Goal: Register for event/course

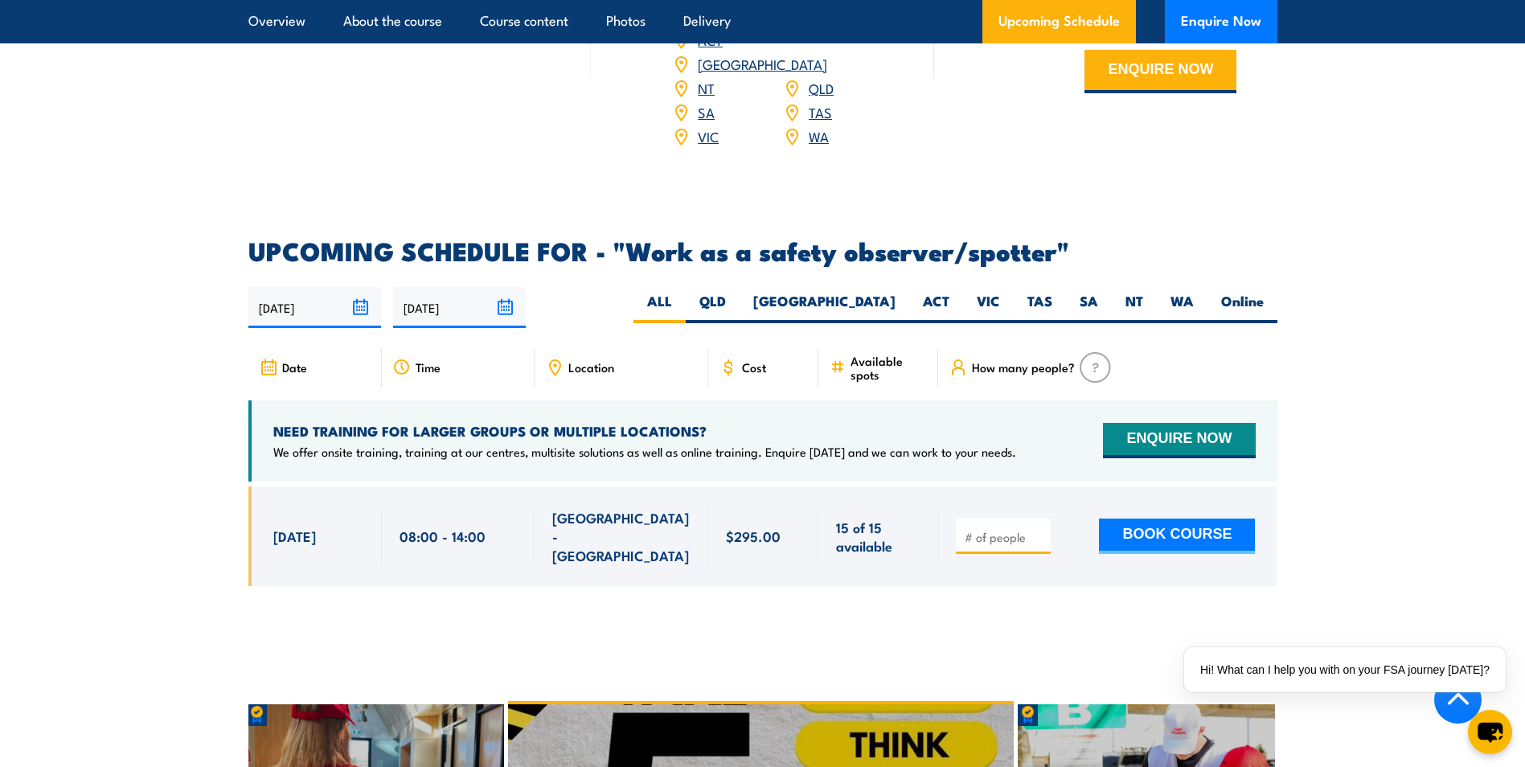
scroll to position [2251, 0]
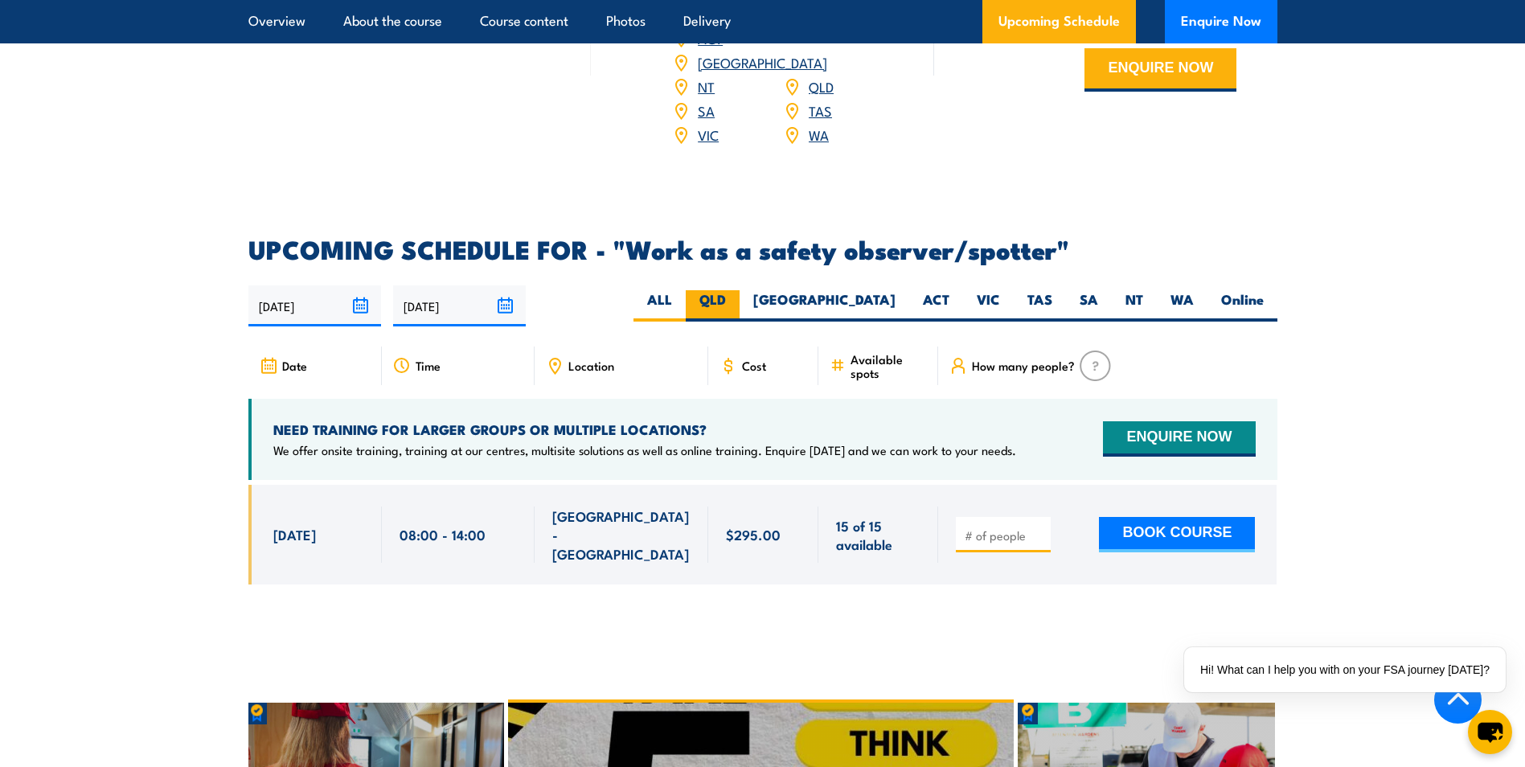
click at [740, 290] on label "QLD" at bounding box center [713, 305] width 54 height 31
click at [736, 290] on input "QLD" at bounding box center [731, 295] width 10 height 10
radio input "true"
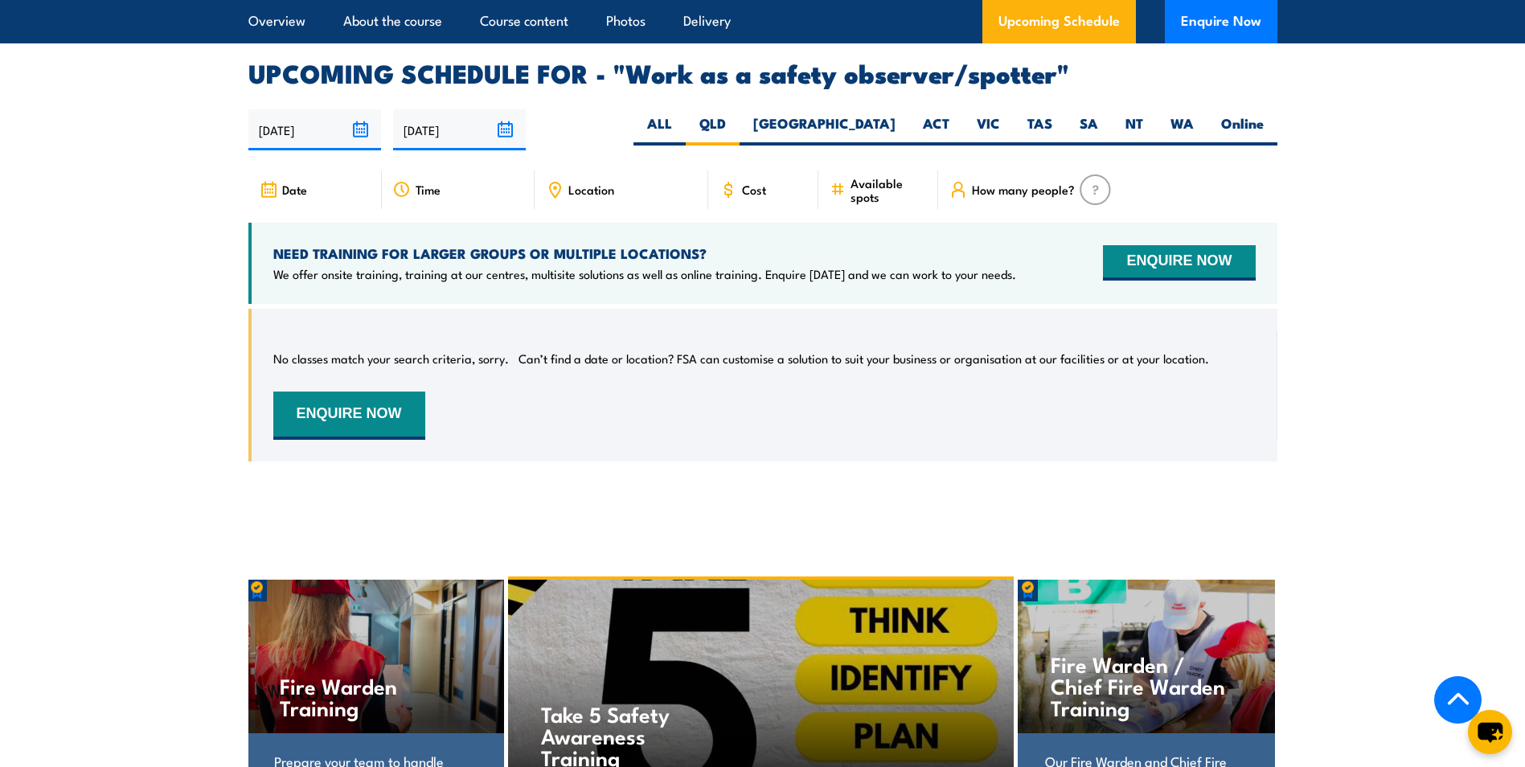
scroll to position [2384, 0]
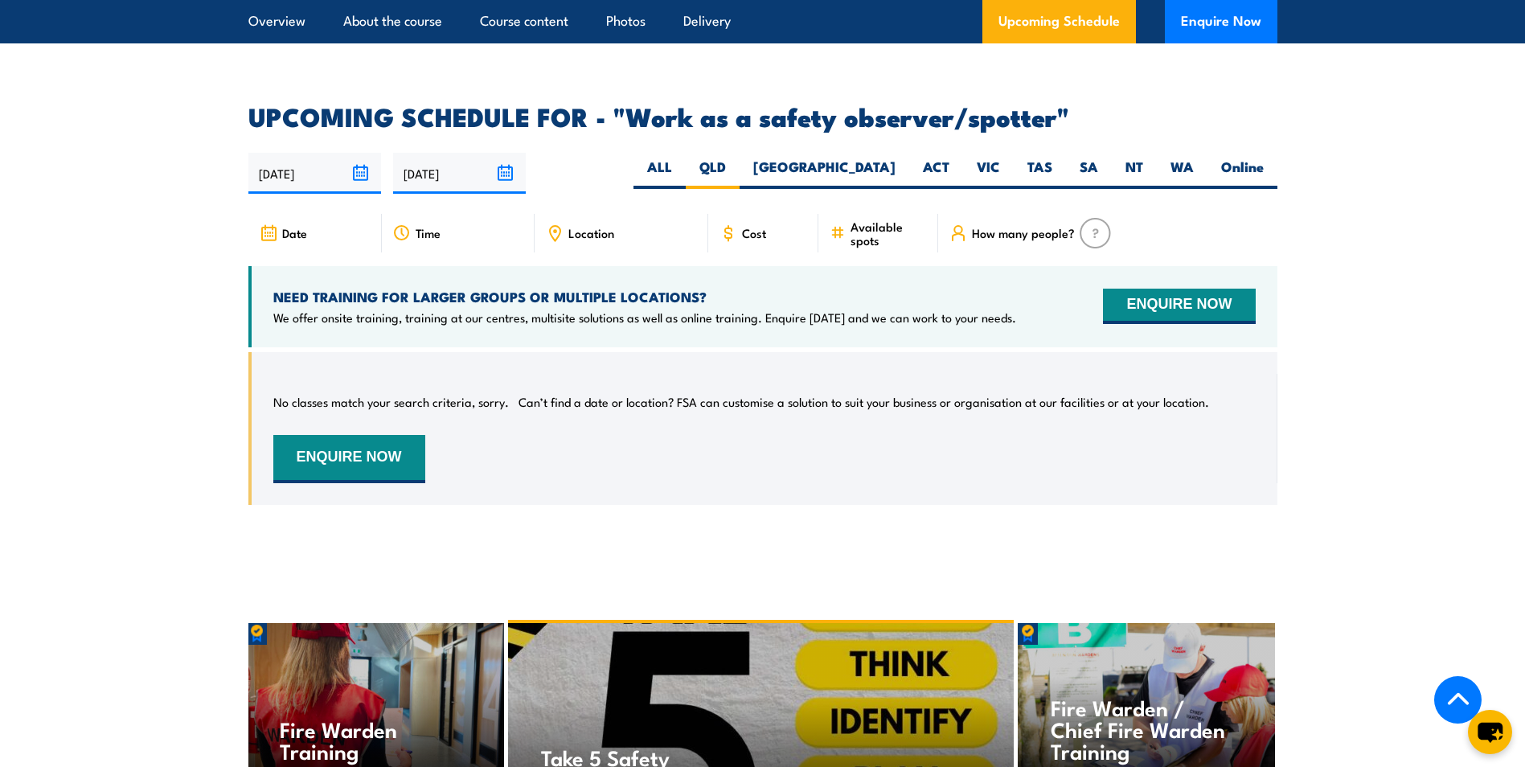
click at [268, 224] on icon at bounding box center [269, 233] width 18 height 18
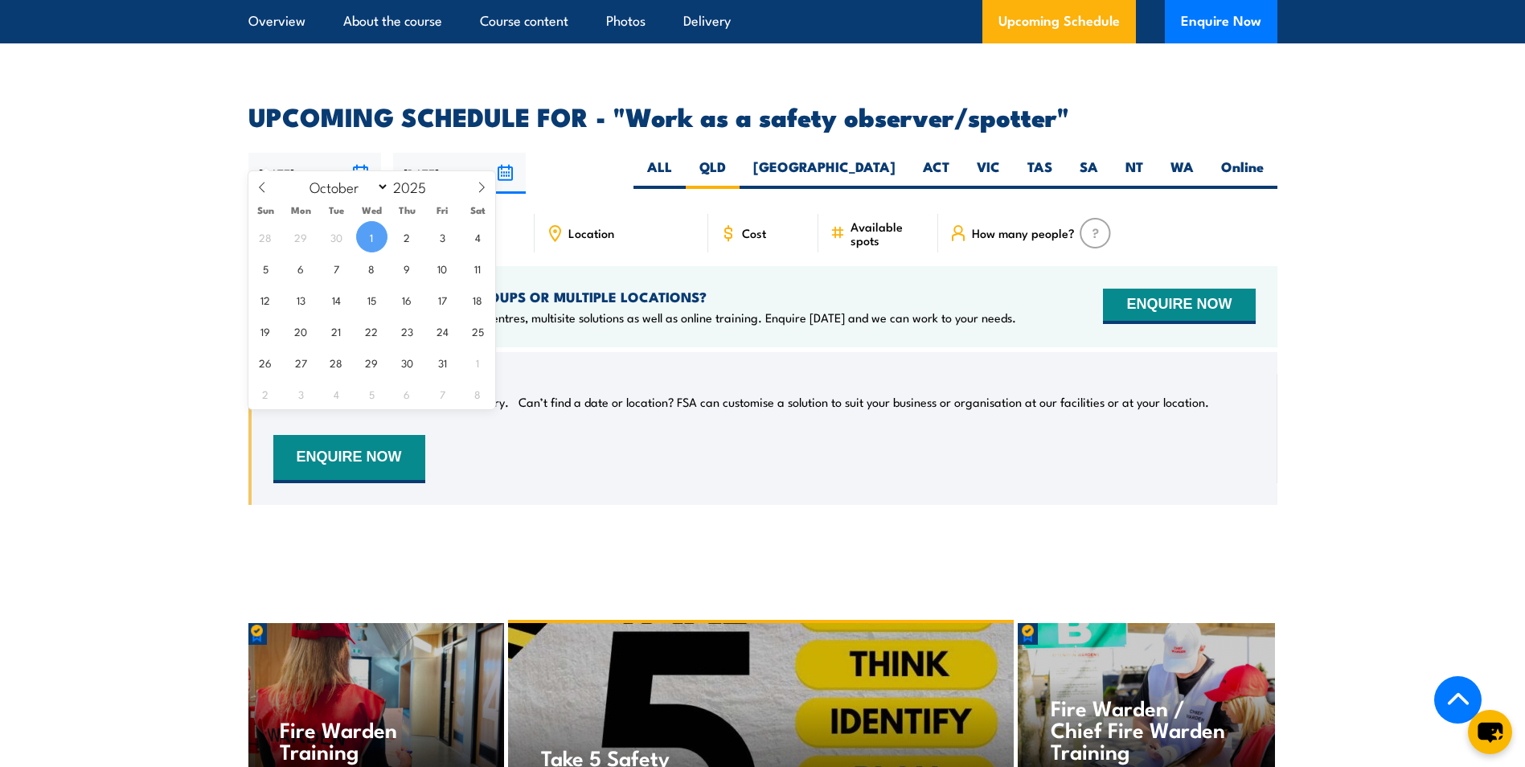
click at [365, 153] on input "[DATE]" at bounding box center [314, 173] width 133 height 41
drag, startPoint x: 577, startPoint y: 148, endPoint x: 568, endPoint y: 147, distance: 9.7
click at [577, 153] on div "[DATE] [DATE]" at bounding box center [762, 173] width 1029 height 41
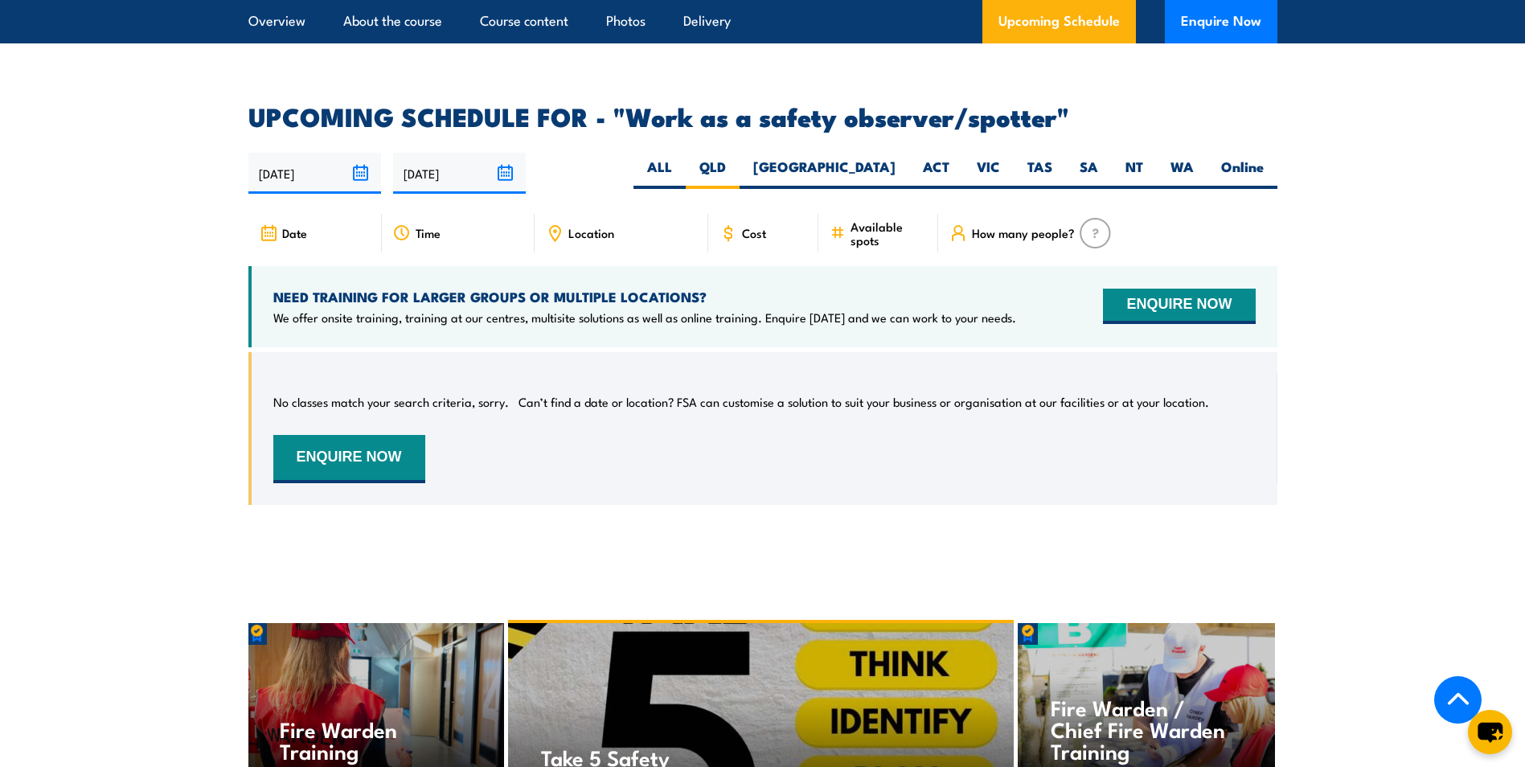
click at [502, 153] on input "[DATE]" at bounding box center [459, 173] width 133 height 41
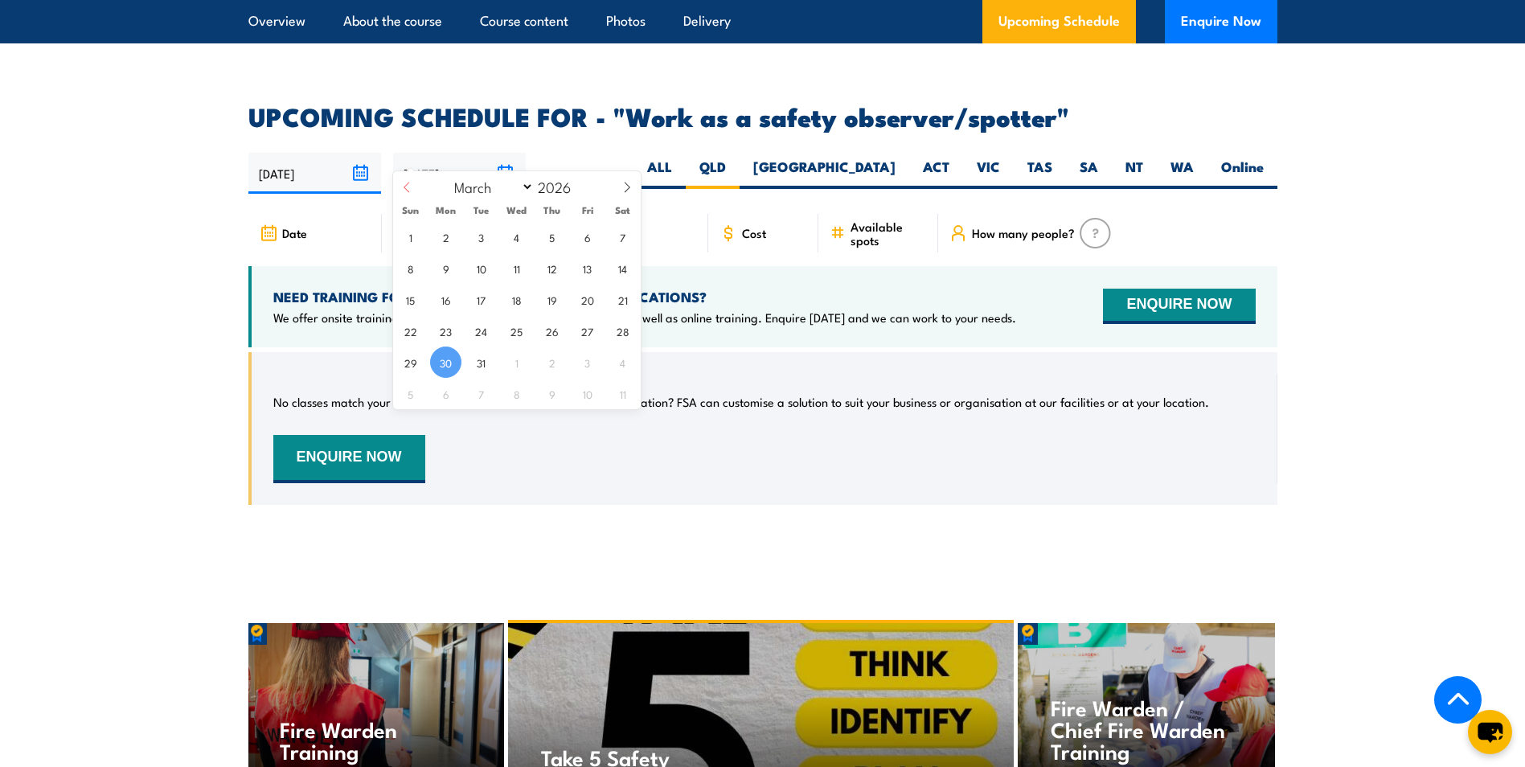
click at [400, 180] on span at bounding box center [406, 192] width 27 height 43
select select "0"
click at [400, 180] on span at bounding box center [406, 192] width 27 height 43
type input "2025"
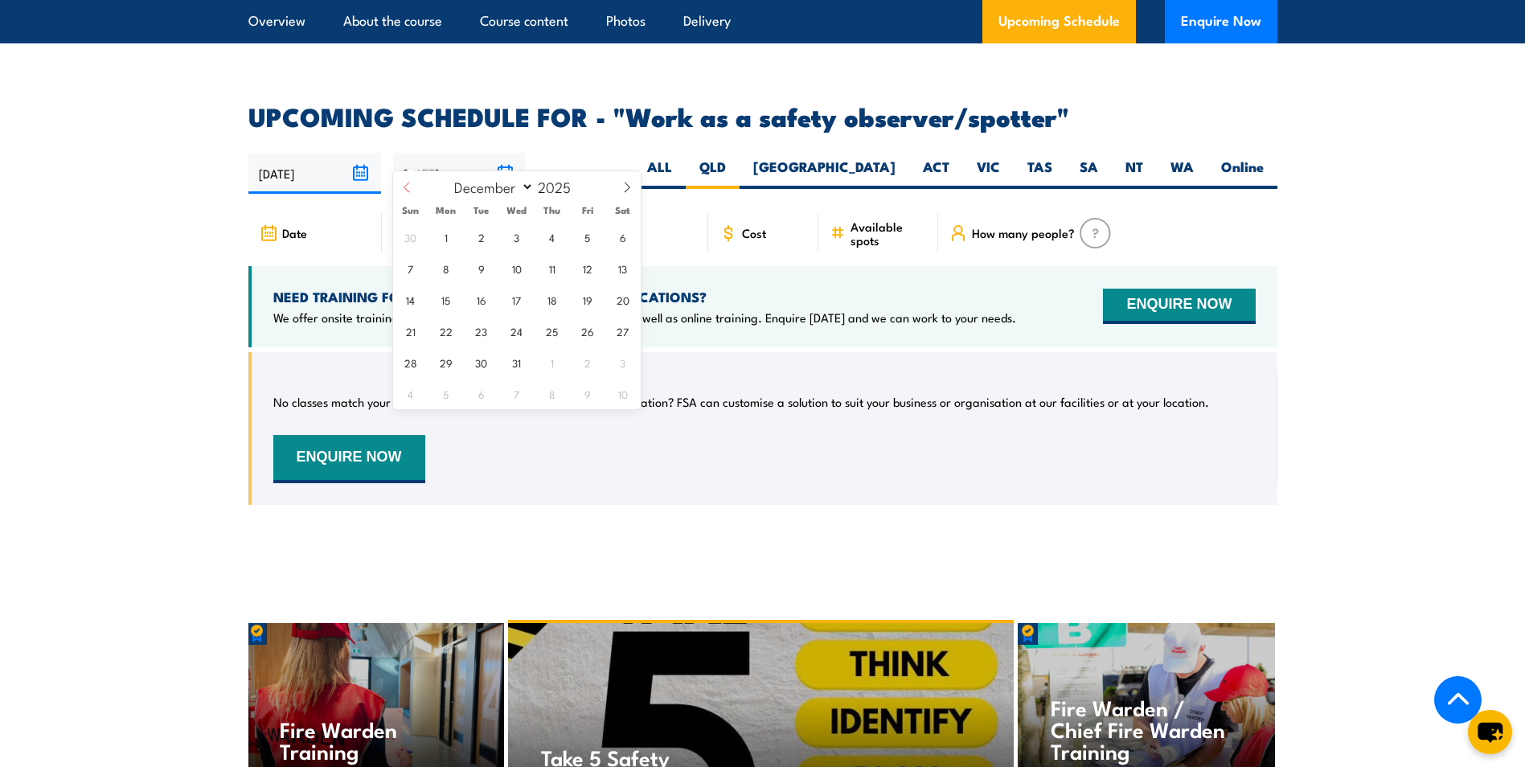
click at [400, 180] on span at bounding box center [406, 192] width 27 height 43
select select "9"
click at [556, 327] on span "23" at bounding box center [551, 330] width 31 height 31
type input "[DATE]"
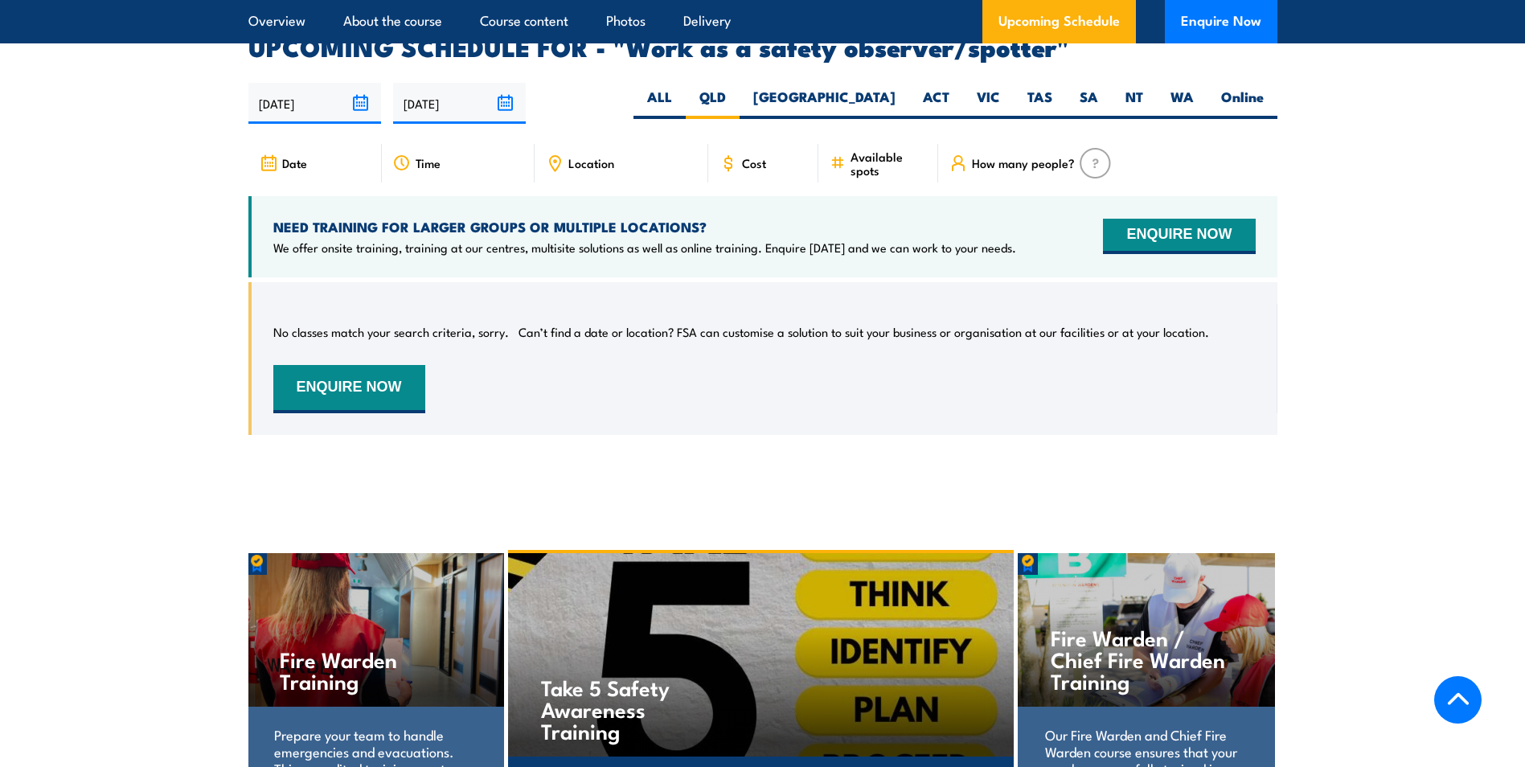
scroll to position [2464, 0]
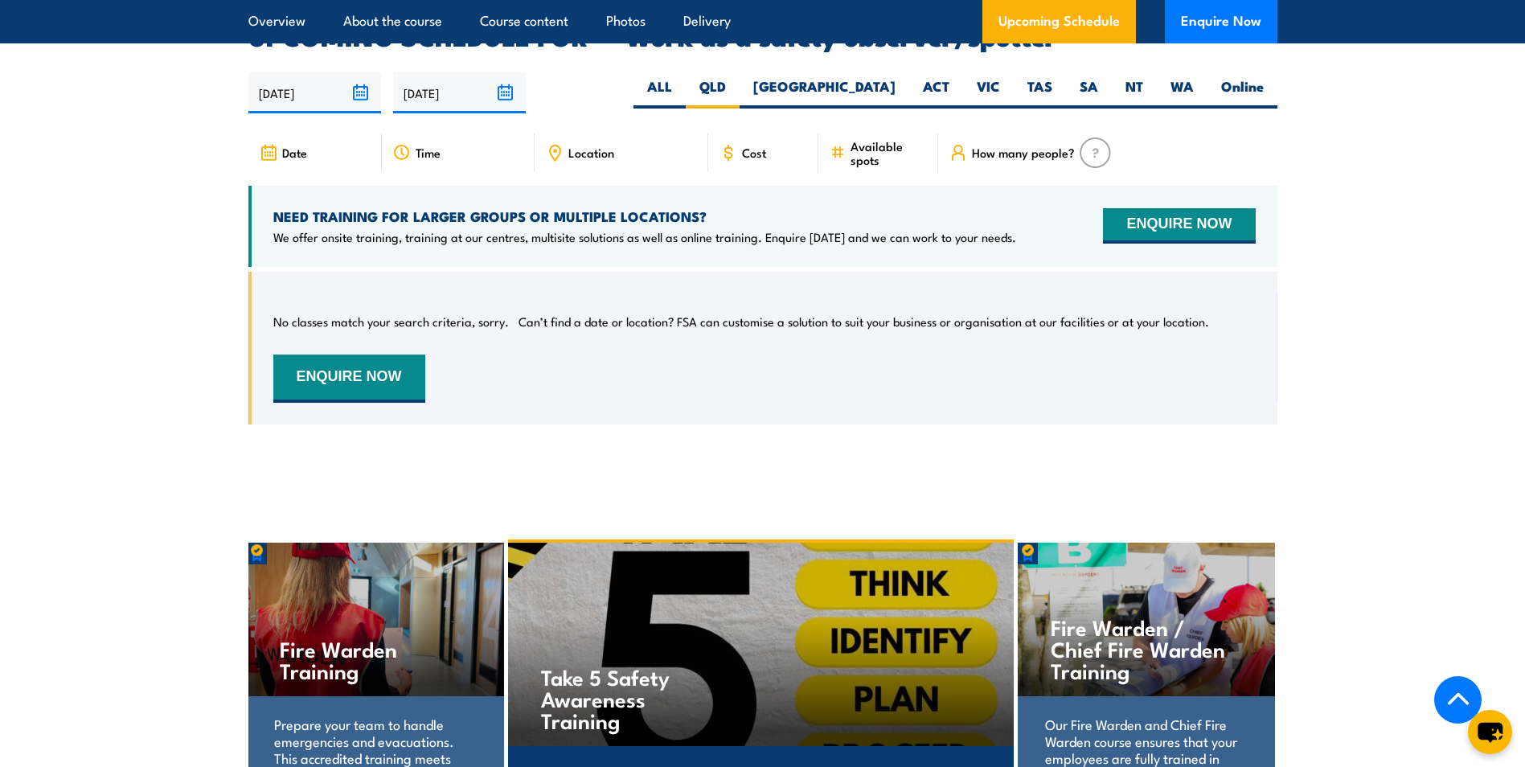
click at [1089, 137] on img at bounding box center [1095, 152] width 31 height 31
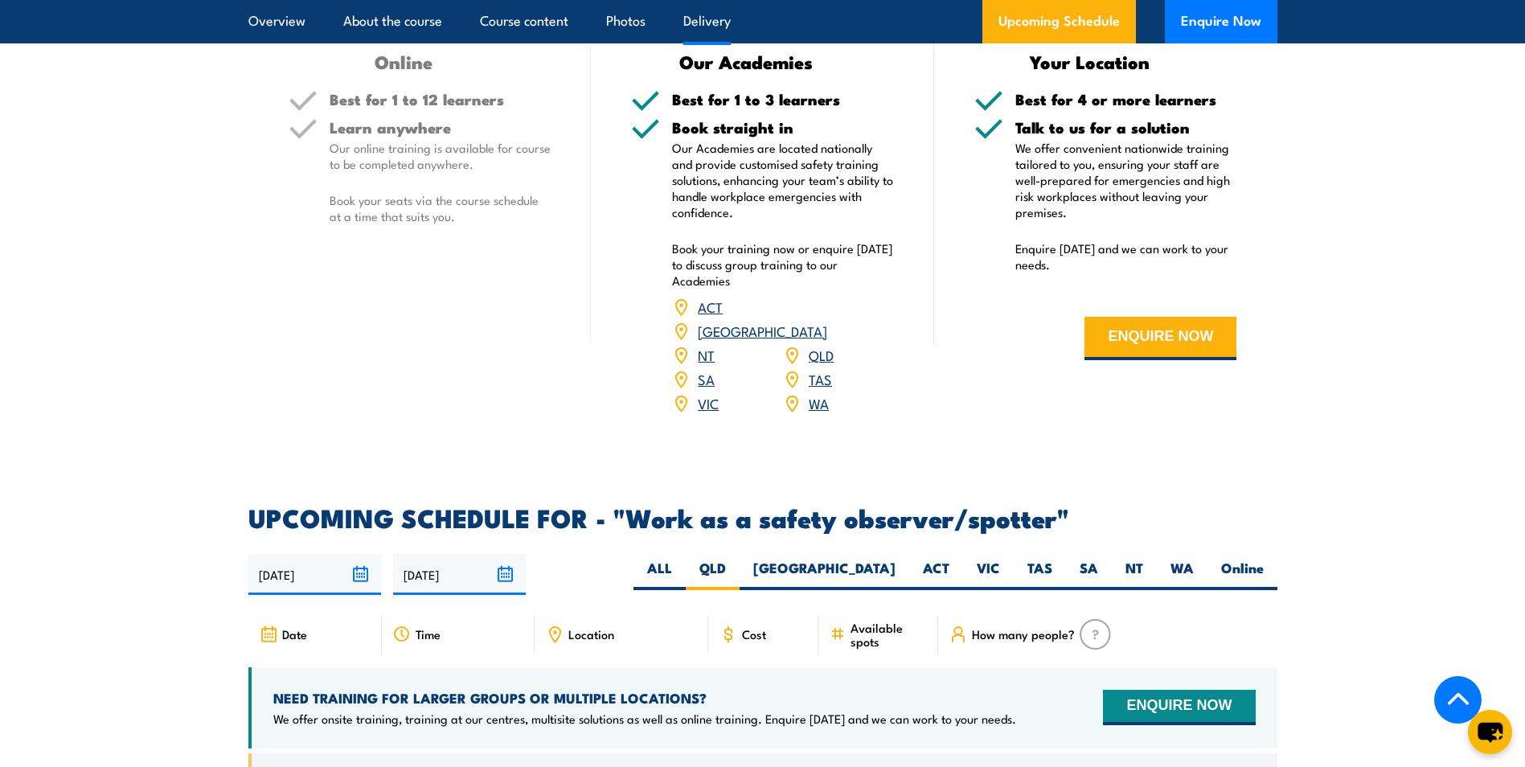
scroll to position [1982, 0]
